Goal: Information Seeking & Learning: Check status

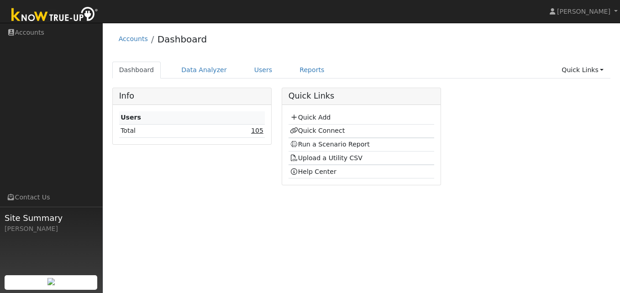
click at [258, 132] on link "105" at bounding box center [257, 130] width 12 height 7
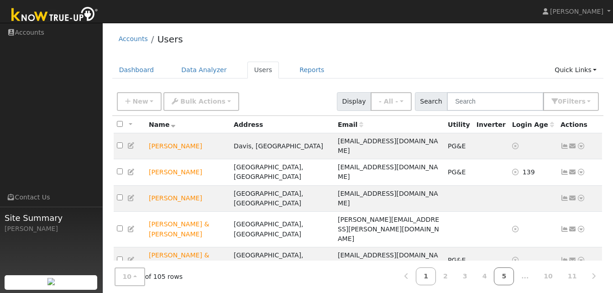
click at [514, 275] on link "5" at bounding box center [504, 277] width 20 height 18
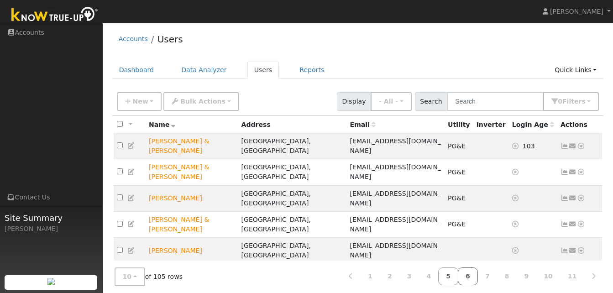
click at [475, 278] on link "6" at bounding box center [468, 277] width 20 height 18
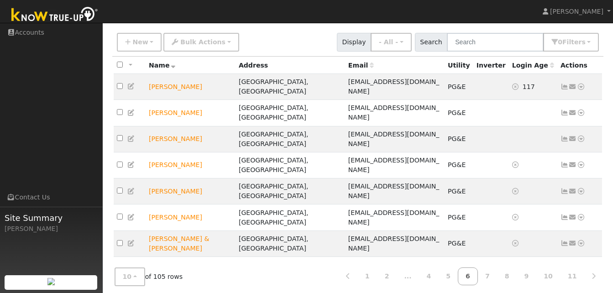
scroll to position [60, 0]
click at [496, 273] on link "7" at bounding box center [488, 277] width 20 height 18
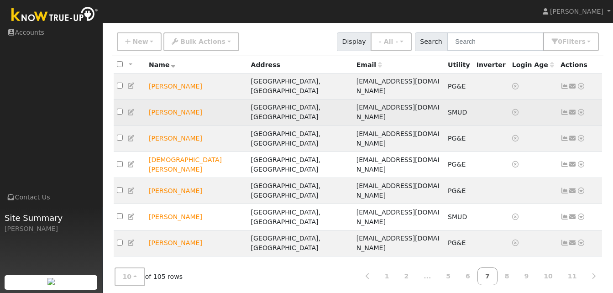
click at [566, 109] on icon at bounding box center [565, 112] width 8 height 6
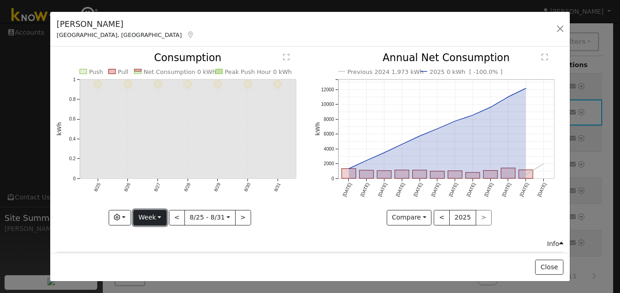
click at [158, 214] on button "Week" at bounding box center [149, 218] width 33 height 16
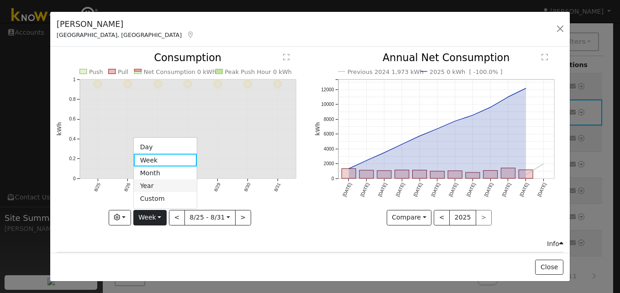
click at [153, 181] on link "Year" at bounding box center [165, 185] width 63 height 13
type input "[DATE]"
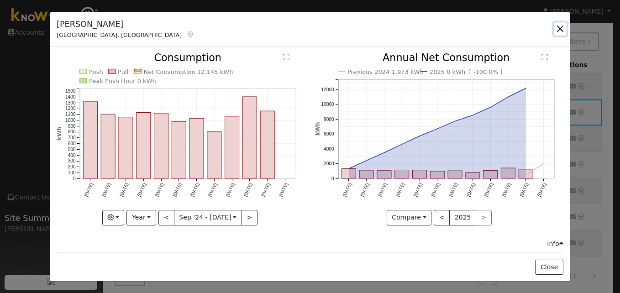
click at [562, 29] on button "button" at bounding box center [560, 28] width 13 height 13
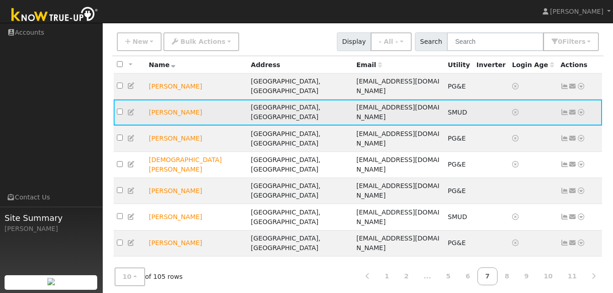
click at [583, 109] on icon at bounding box center [581, 112] width 8 height 6
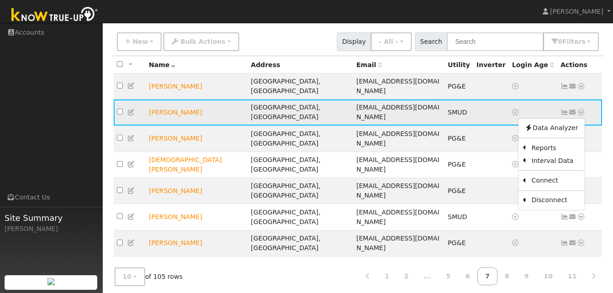
click at [583, 109] on icon at bounding box center [581, 112] width 8 height 6
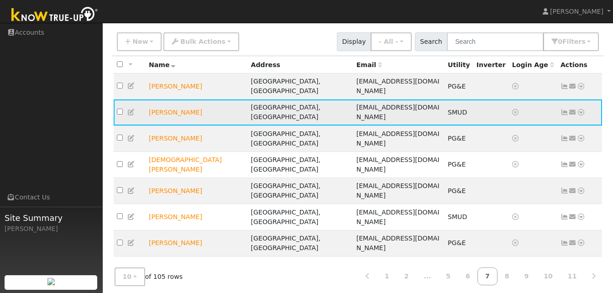
click at [581, 109] on icon at bounding box center [581, 112] width 8 height 6
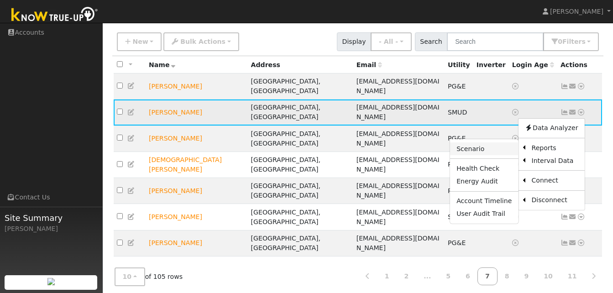
click at [479, 142] on link "Scenario" at bounding box center [484, 148] width 68 height 13
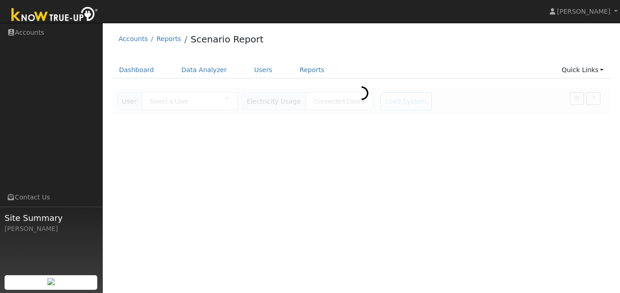
type input "[PERSON_NAME]"
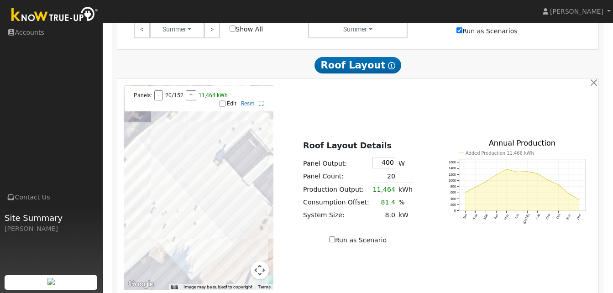
scroll to position [477, 0]
